Goal: Transaction & Acquisition: Purchase product/service

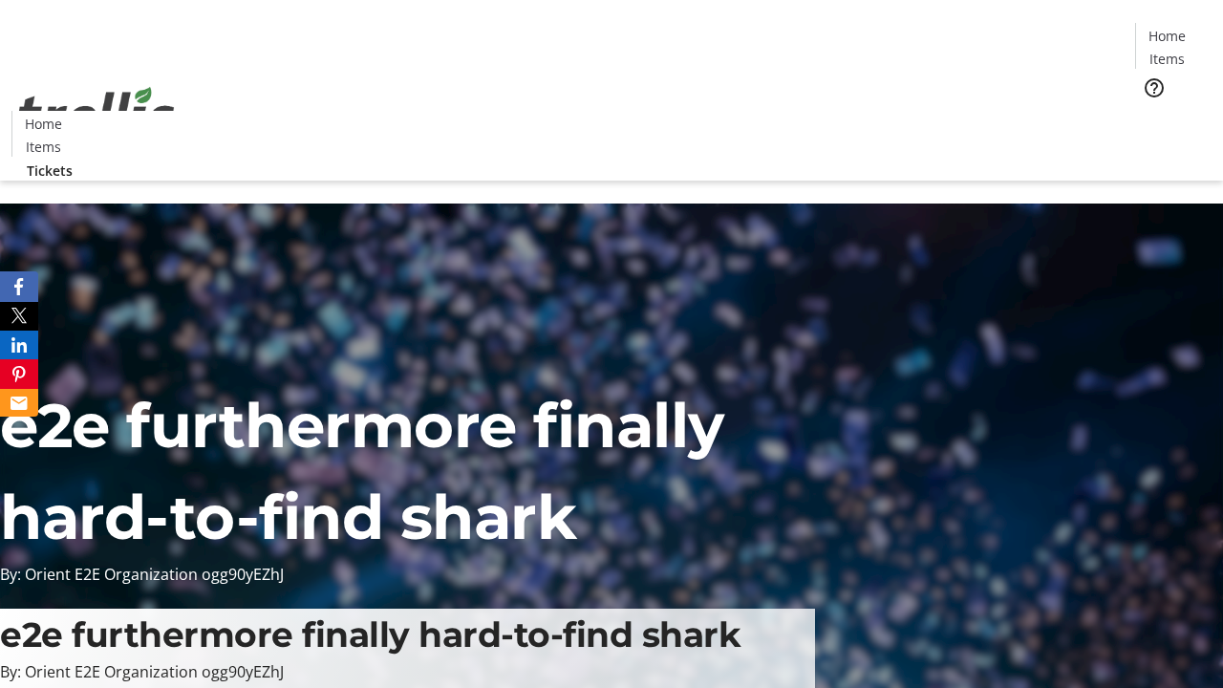
click at [1150, 111] on span "Tickets" at bounding box center [1173, 121] width 46 height 20
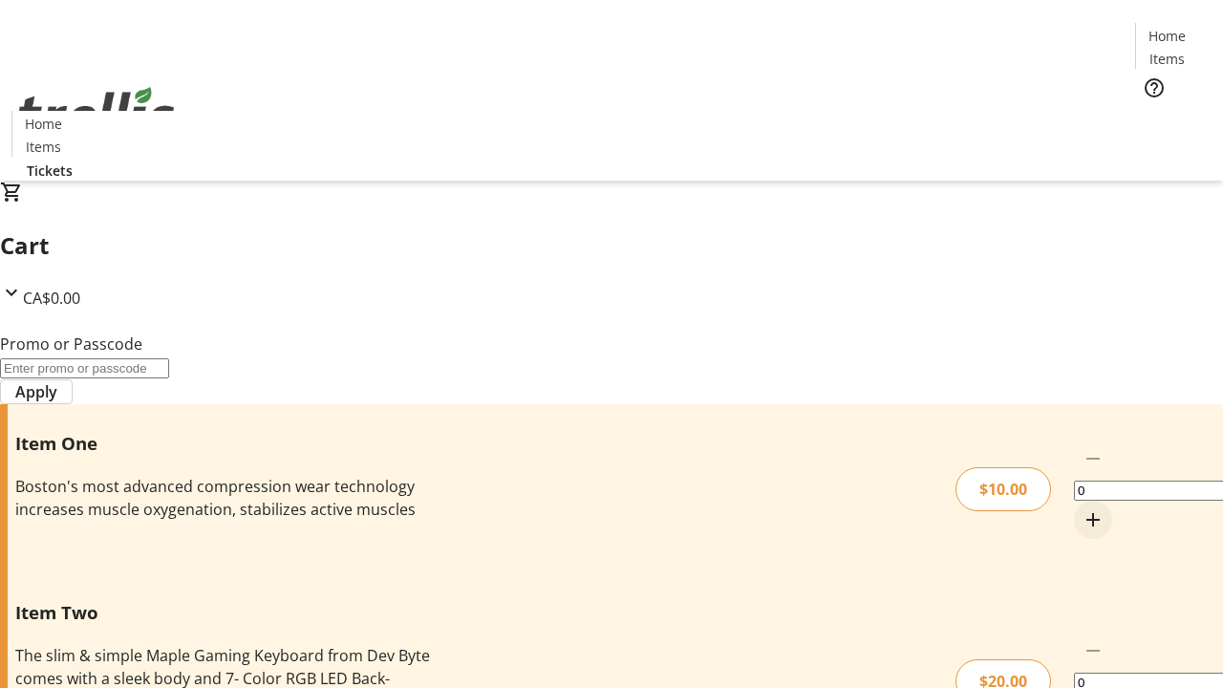
click at [1081, 508] on mat-icon "Increment by one" at bounding box center [1092, 519] width 23 height 23
type input "1"
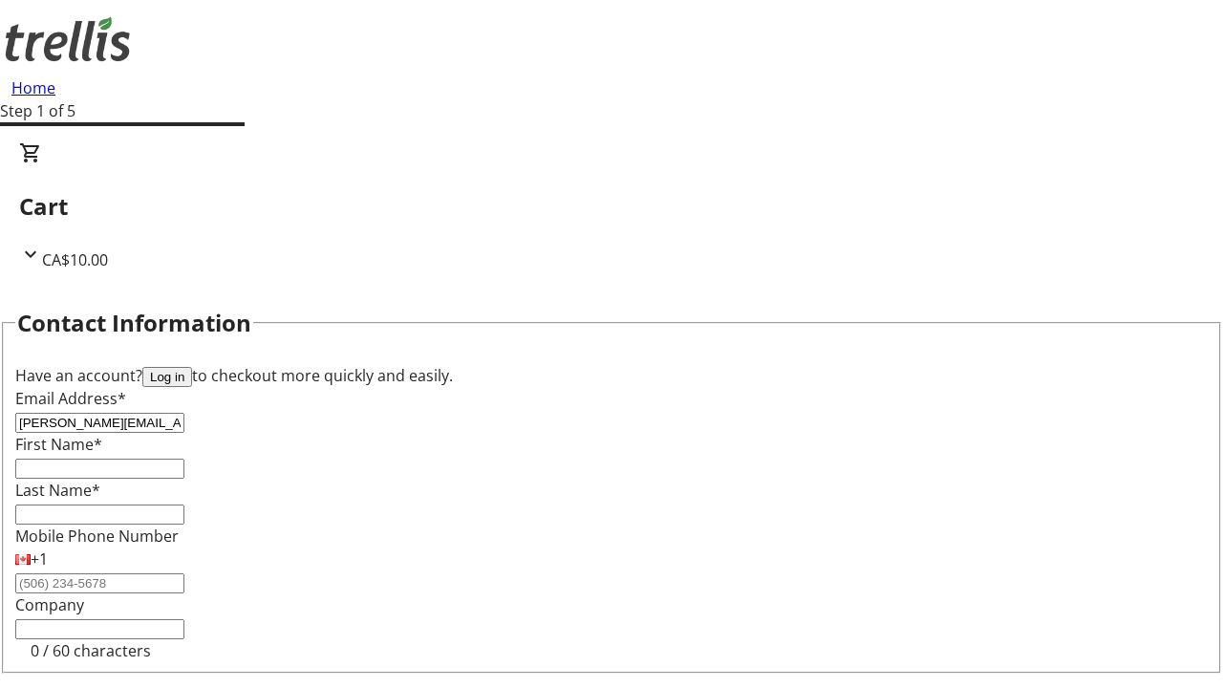
type input "[PERSON_NAME][EMAIL_ADDRESS][DOMAIN_NAME]"
type input "[PERSON_NAME]"
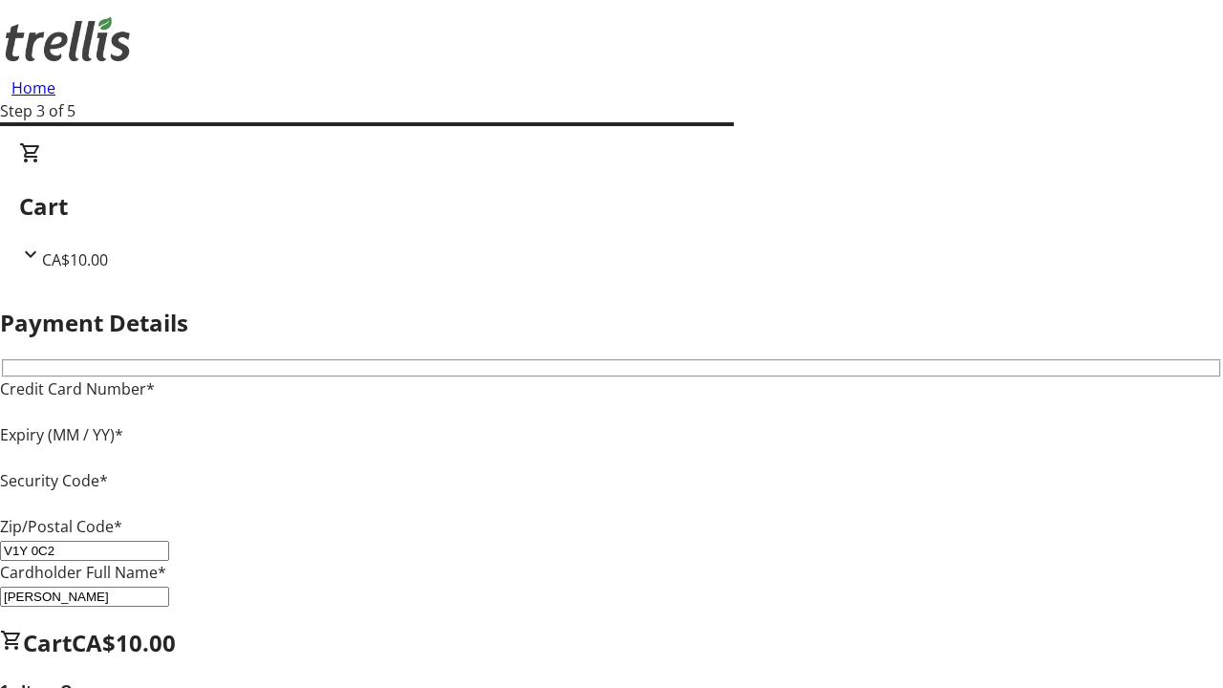
type input "V1Y 0C2"
